Goal: Transaction & Acquisition: Download file/media

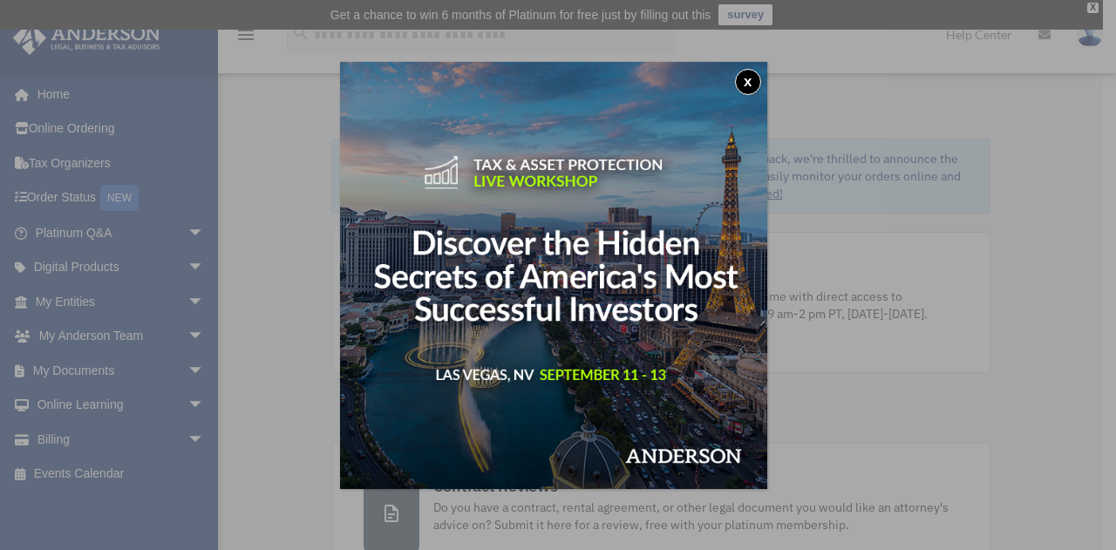
click at [84, 316] on div "x" at bounding box center [558, 275] width 1116 height 550
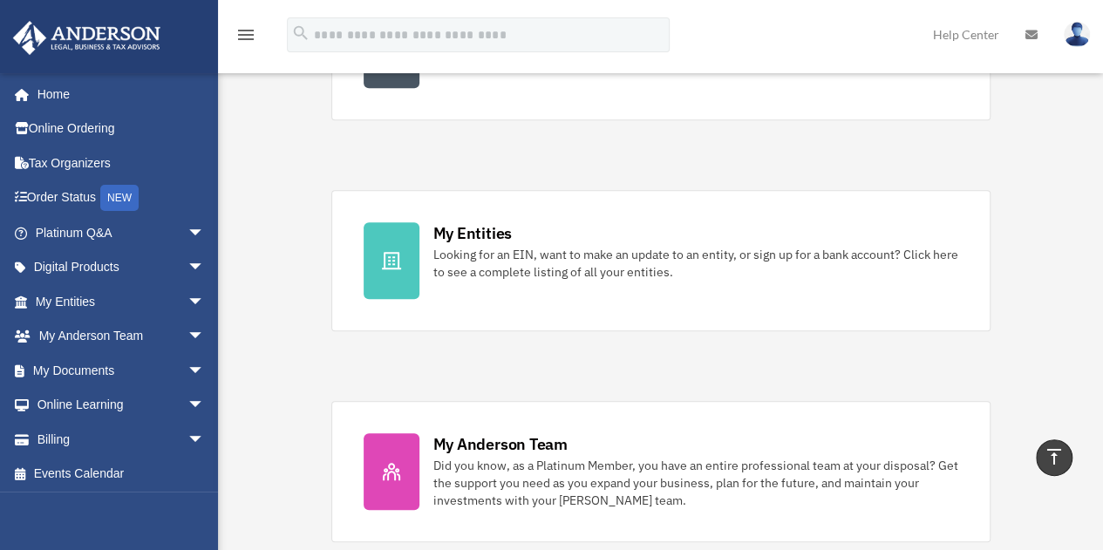
scroll to position [469, 0]
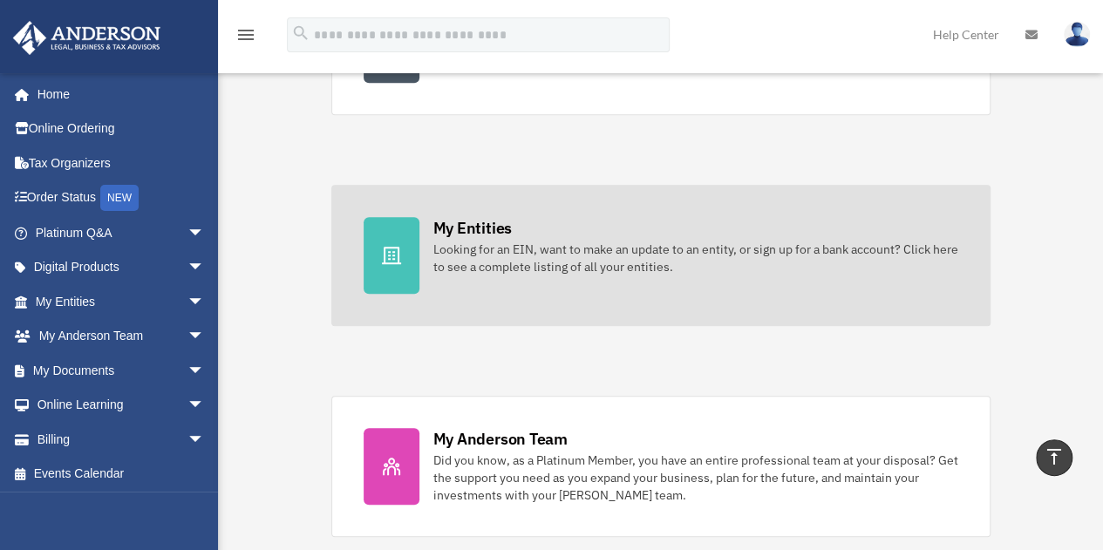
click at [597, 252] on div "Looking for an EIN, want to make an update to an entity, or sign up for a bank …" at bounding box center [695, 258] width 525 height 35
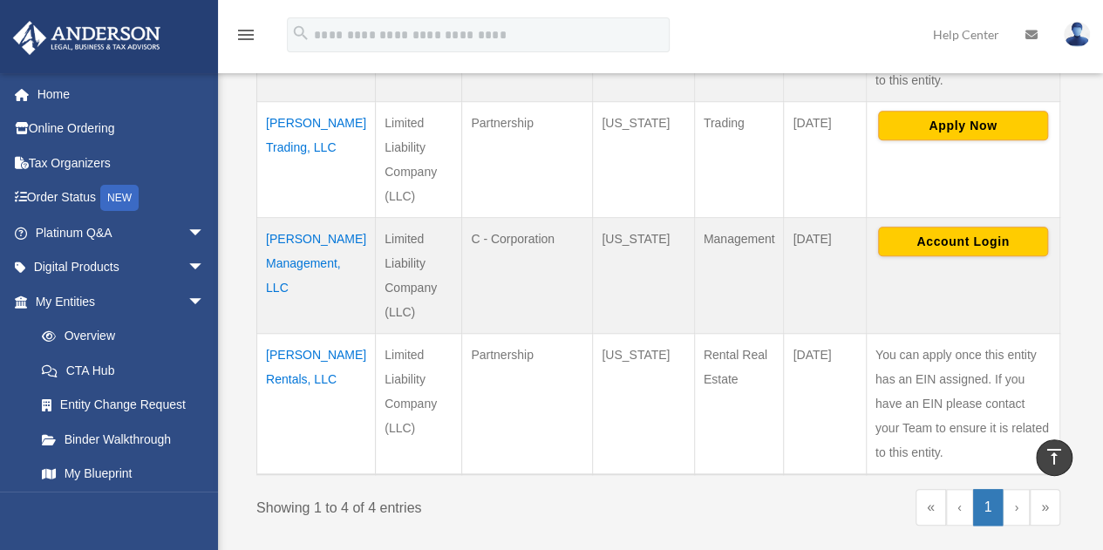
scroll to position [602, 0]
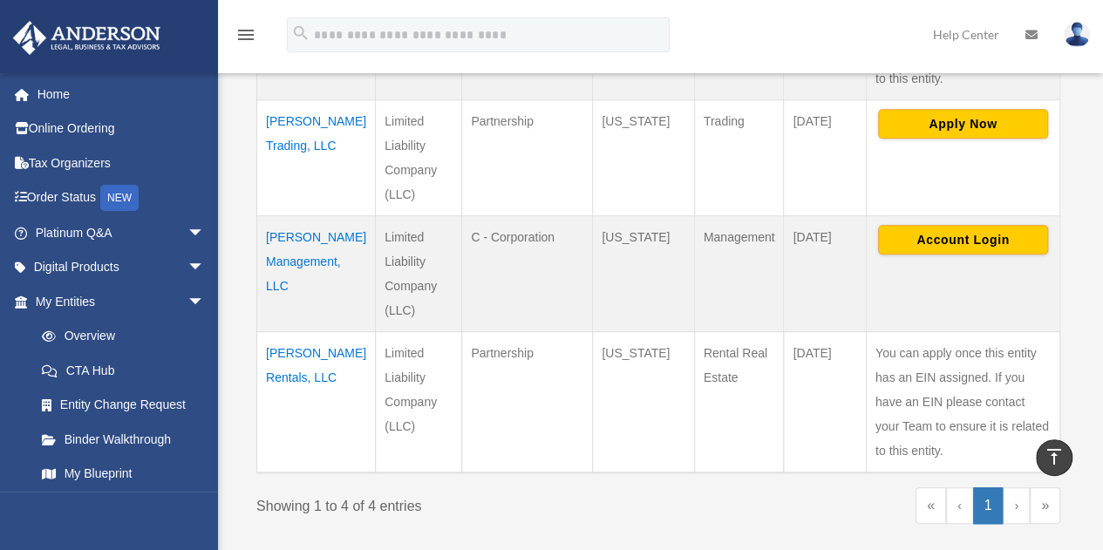
click at [298, 362] on td "[PERSON_NAME] Rentals, LLC" at bounding box center [316, 401] width 119 height 141
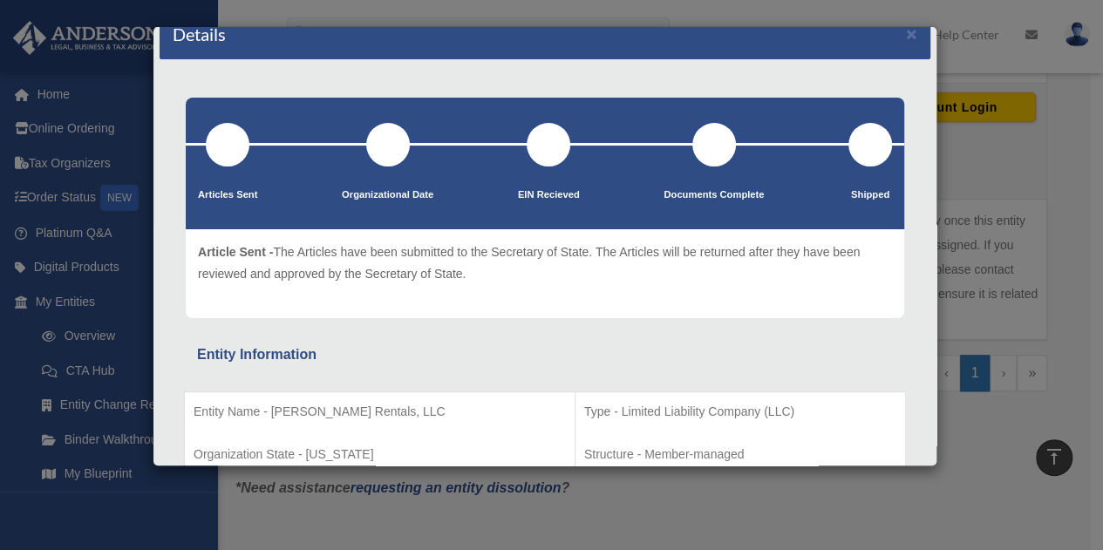
scroll to position [0, 0]
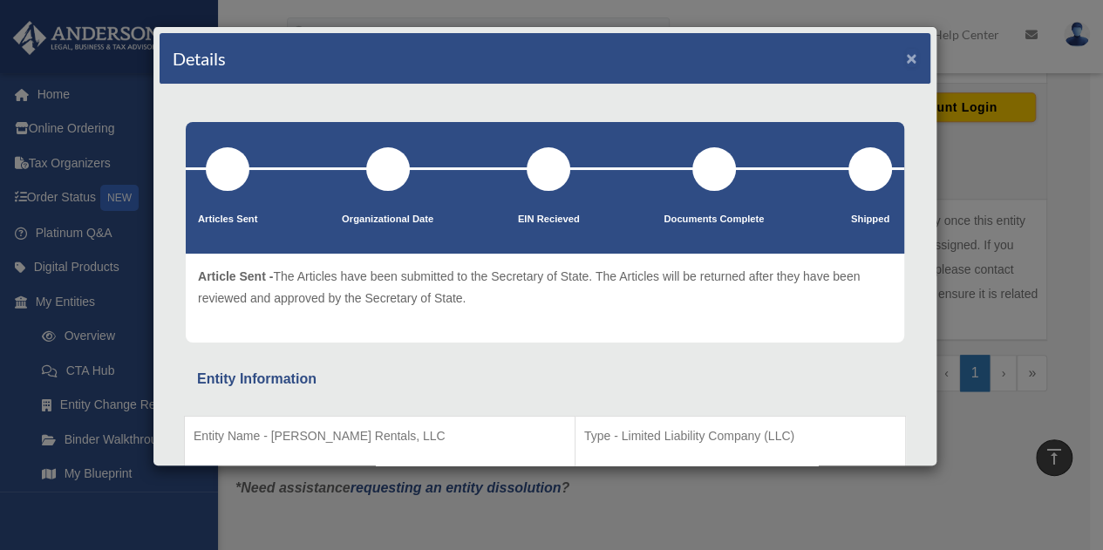
click at [906, 56] on button "×" at bounding box center [911, 58] width 11 height 18
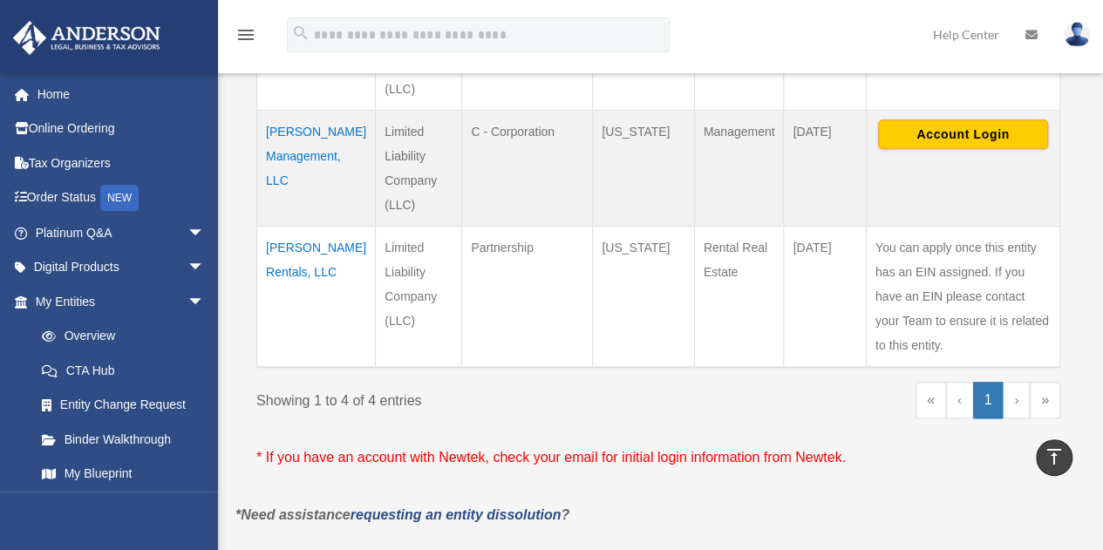
scroll to position [717, 0]
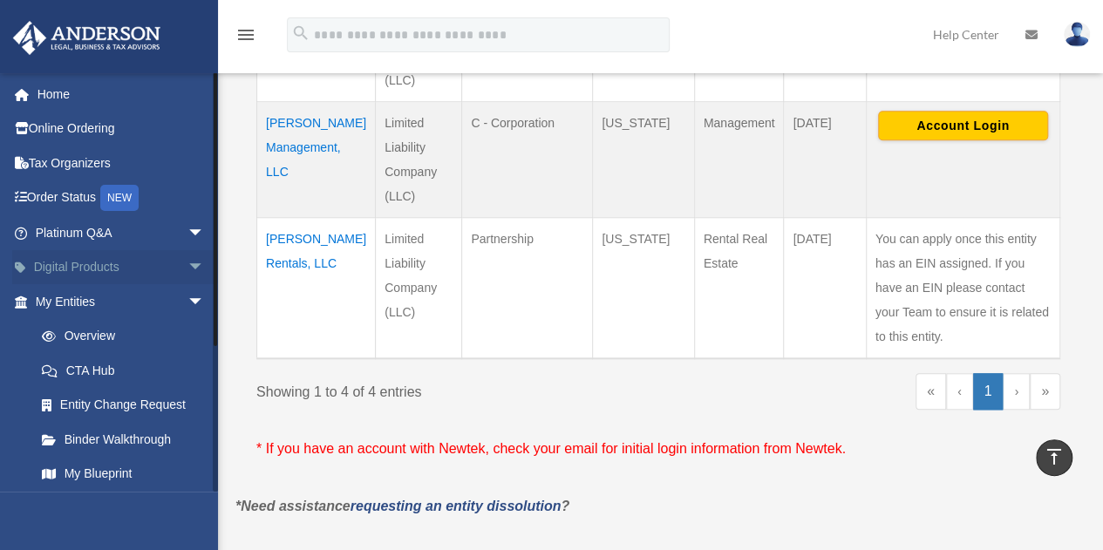
click at [100, 267] on link "Digital Products arrow_drop_down" at bounding box center [121, 267] width 219 height 35
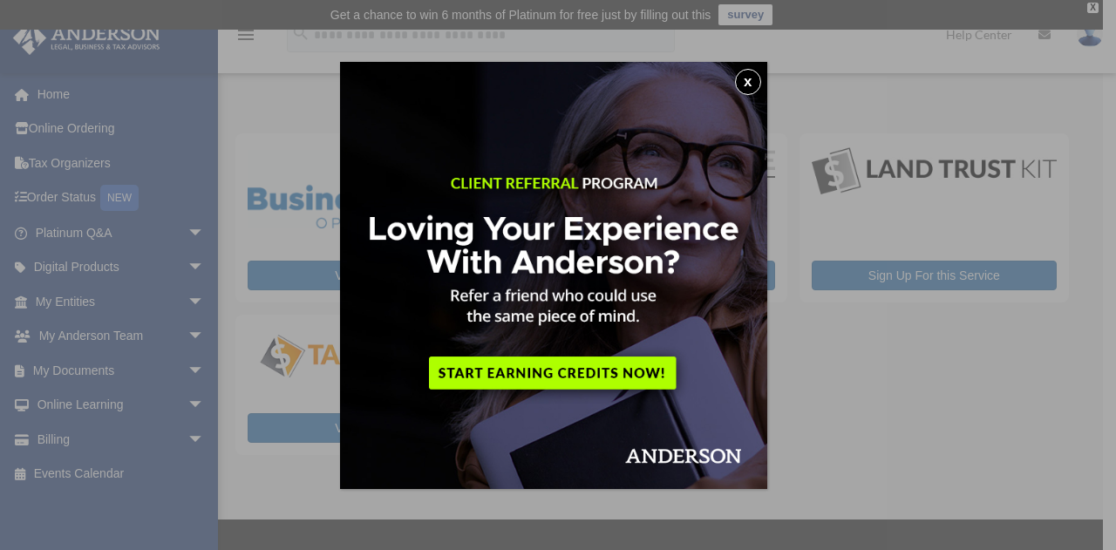
click at [753, 85] on button "x" at bounding box center [748, 82] width 26 height 26
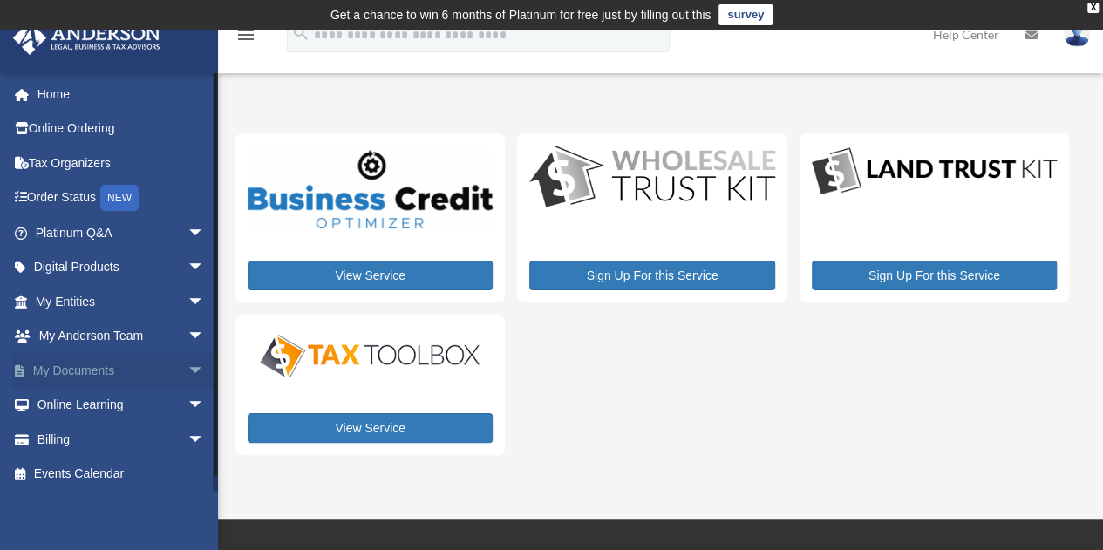
click at [94, 375] on link "My Documents arrow_drop_down" at bounding box center [121, 370] width 219 height 35
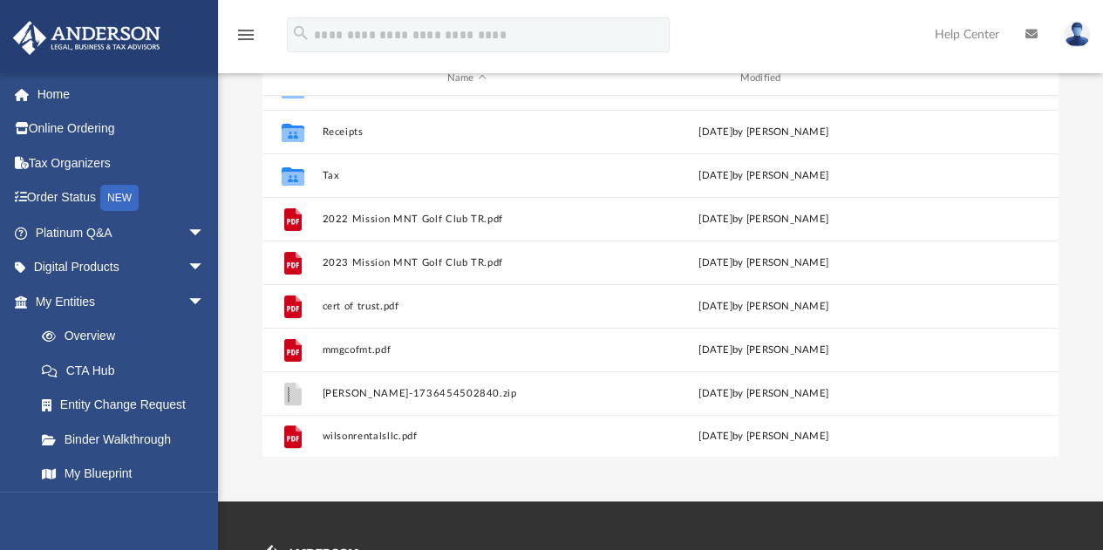
scroll to position [231, 0]
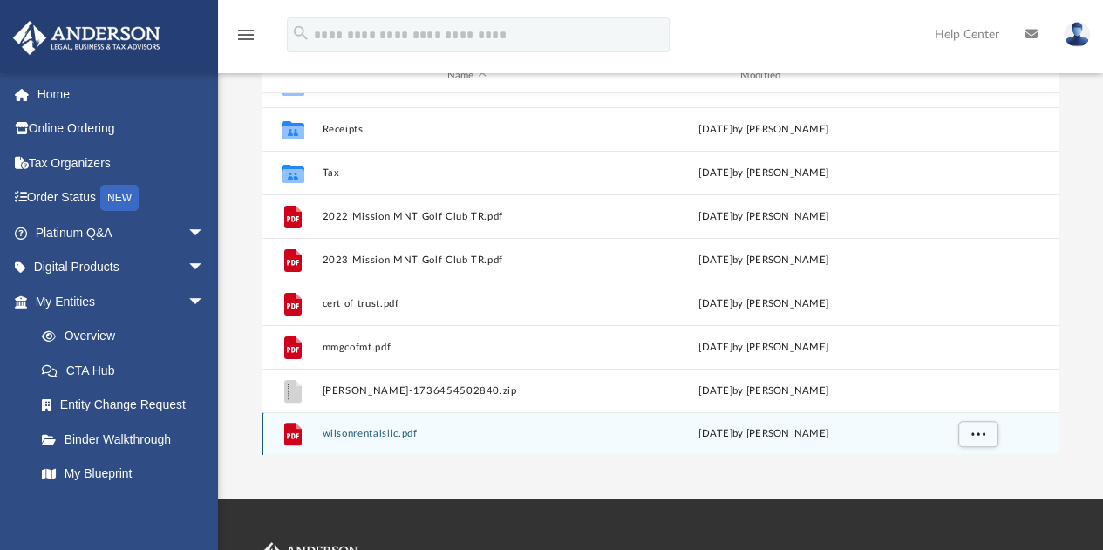
click at [292, 434] on icon "grid" at bounding box center [293, 435] width 12 height 5
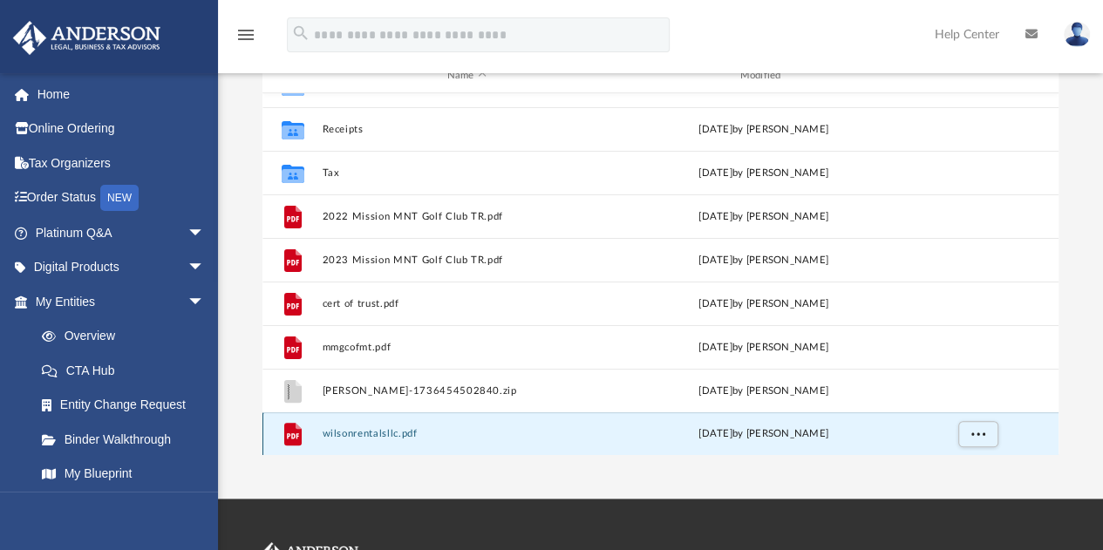
click at [292, 434] on icon "grid" at bounding box center [293, 435] width 12 height 5
click at [368, 438] on button "wilsonrentalsllc.pdf" at bounding box center [466, 434] width 289 height 11
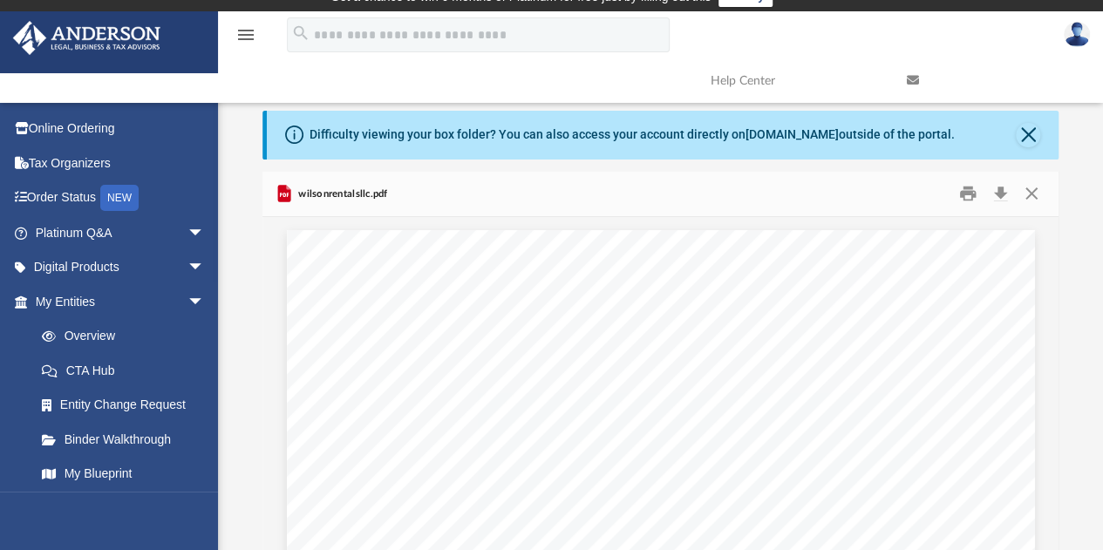
scroll to position [0, 0]
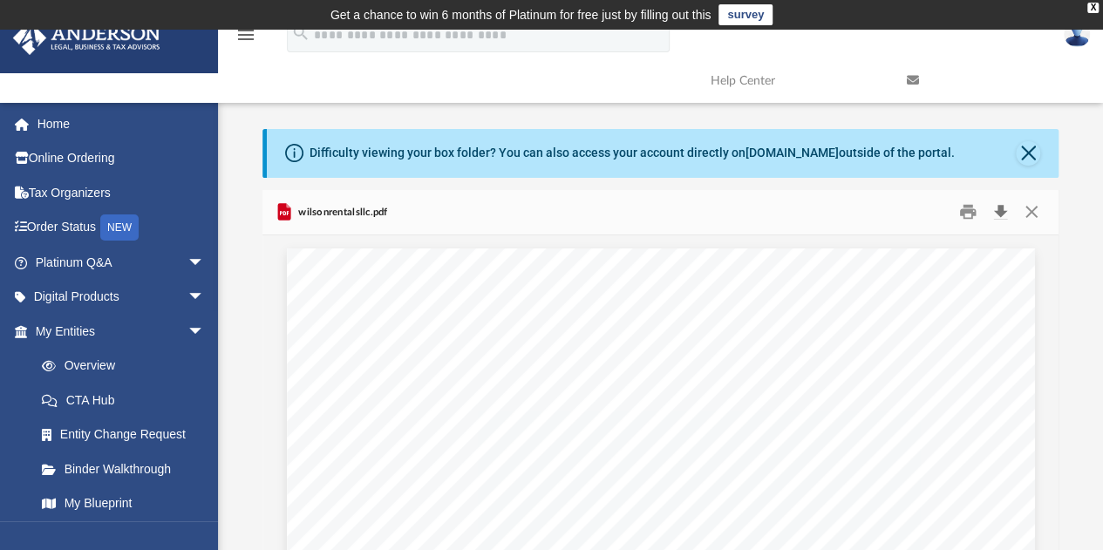
click at [1001, 216] on button "Download" at bounding box center [999, 212] width 31 height 27
